Goal: Task Accomplishment & Management: Complete application form

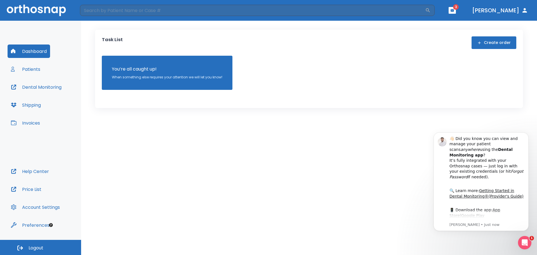
click at [21, 69] on button "Patients" at bounding box center [26, 68] width 36 height 13
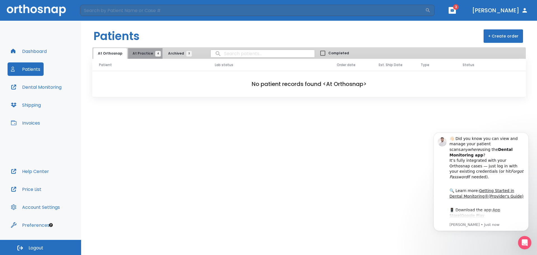
click at [156, 53] on span "4" at bounding box center [158, 54] width 6 height 6
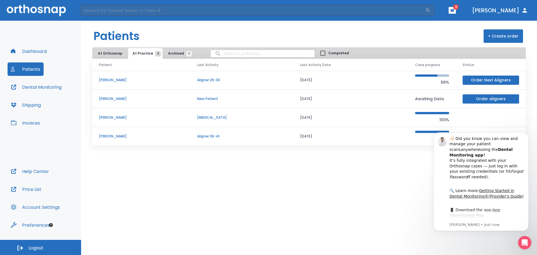
click at [481, 82] on button "Order Next Aligners" at bounding box center [490, 79] width 56 height 9
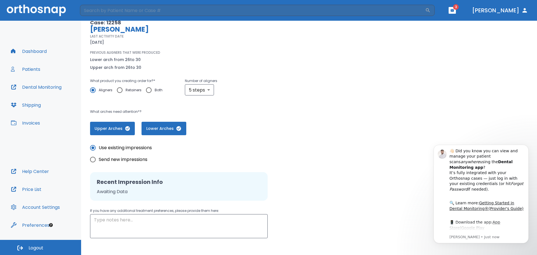
scroll to position [72, 0]
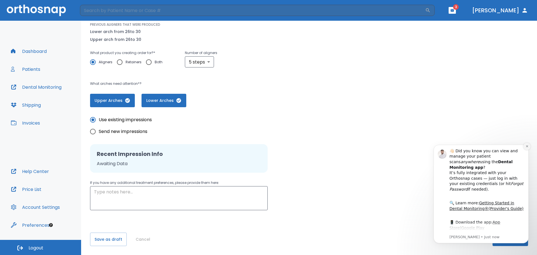
click at [526, 147] on icon "Dismiss notification" at bounding box center [527, 146] width 2 height 2
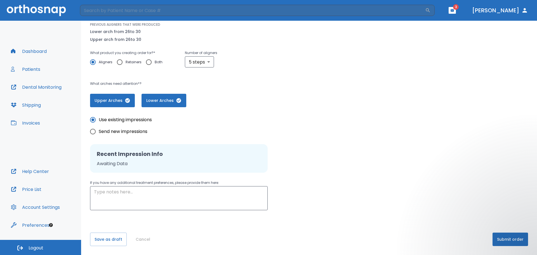
click at [511, 242] on button "Submit order" at bounding box center [510, 238] width 36 height 13
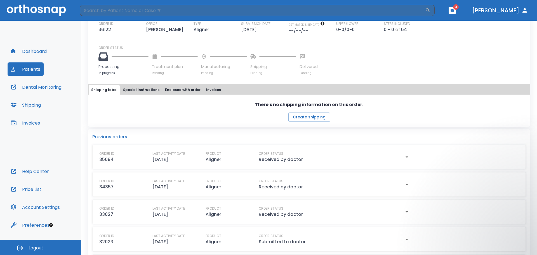
scroll to position [144, 0]
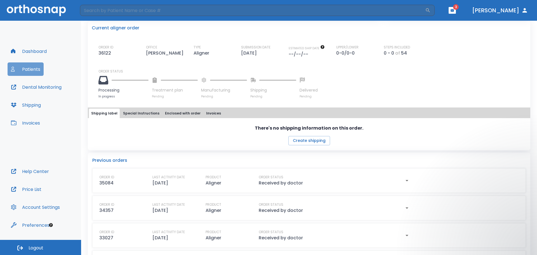
click at [37, 69] on button "Patients" at bounding box center [26, 68] width 36 height 13
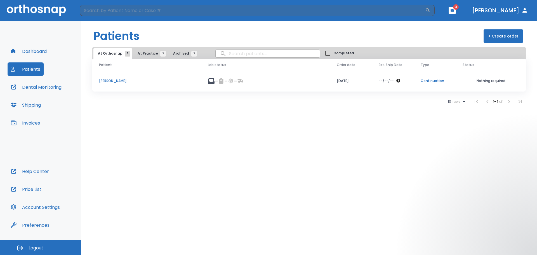
click at [159, 49] on button "At Practice 3" at bounding box center [150, 53] width 34 height 11
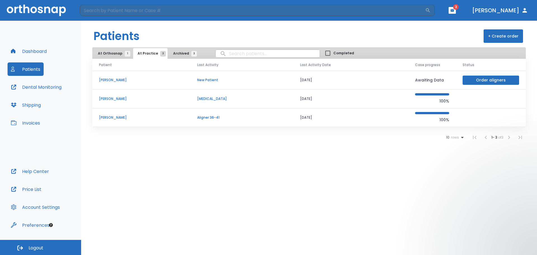
click at [190, 121] on td "[PERSON_NAME]" at bounding box center [141, 117] width 98 height 19
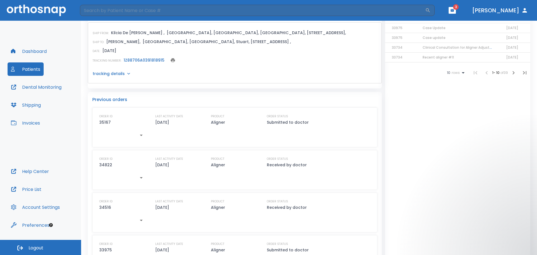
scroll to position [196, 0]
